Goal: Navigation & Orientation: Find specific page/section

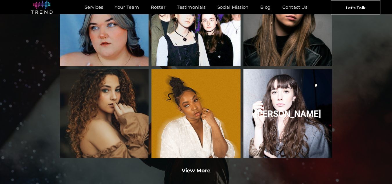
scroll to position [875, 0]
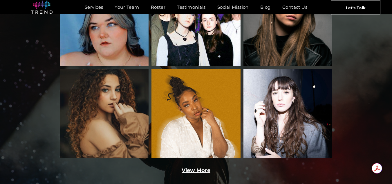
click at [200, 167] on link "View More" at bounding box center [196, 170] width 29 height 6
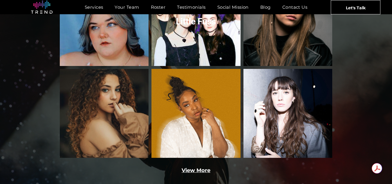
scroll to position [873, 0]
